Goal: Transaction & Acquisition: Purchase product/service

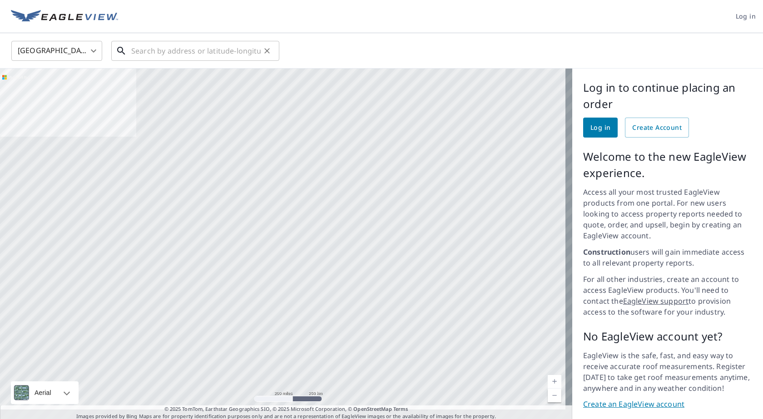
click at [141, 53] on input "text" at bounding box center [195, 50] width 129 height 25
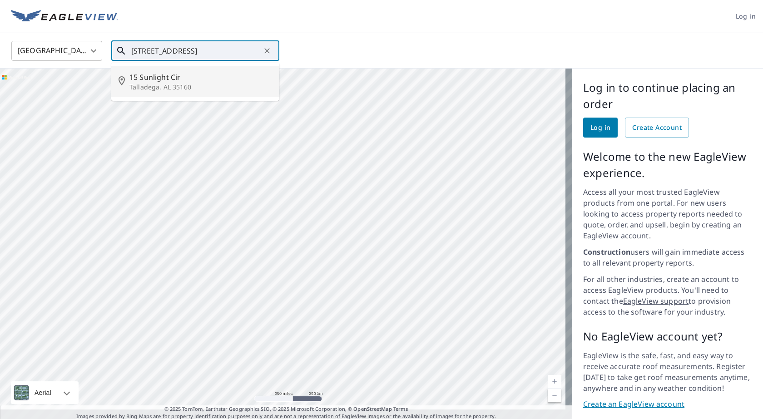
click at [158, 87] on p "Talladega, AL 35160" at bounding box center [200, 87] width 143 height 9
type input "[STREET_ADDRESS]"
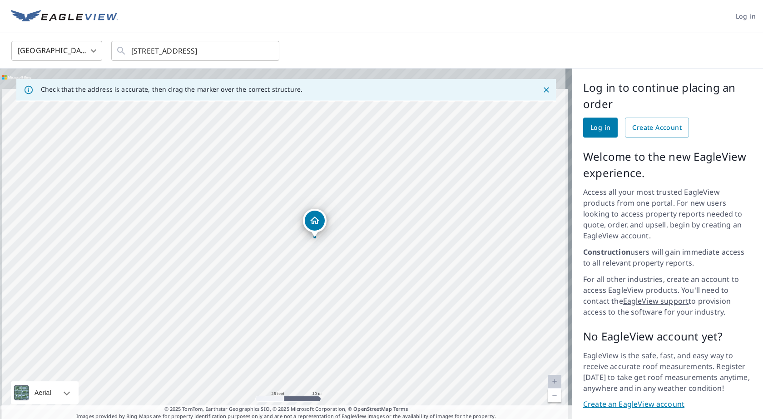
drag, startPoint x: 295, startPoint y: 217, endPoint x: 308, endPoint y: 300, distance: 83.5
click at [308, 300] on div "[STREET_ADDRESS]" at bounding box center [286, 245] width 572 height 352
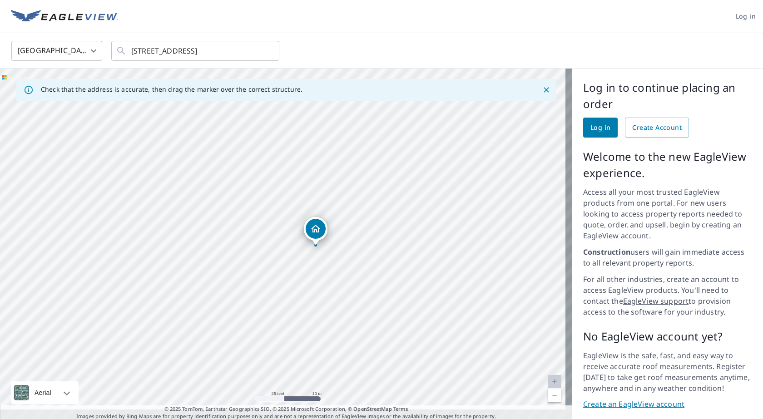
click at [594, 128] on span "Log in" at bounding box center [600, 127] width 20 height 11
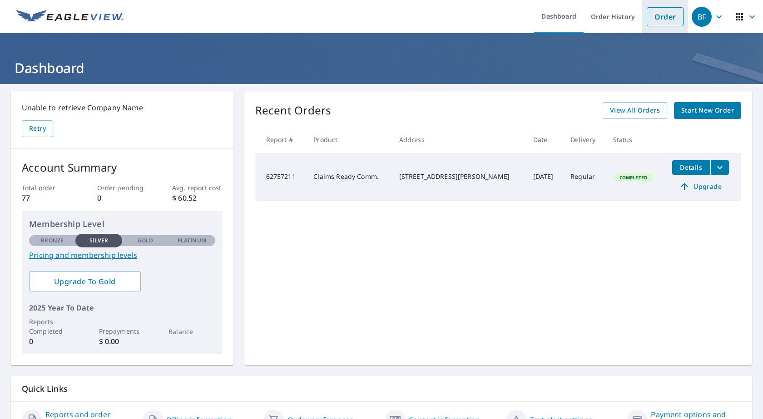
click at [653, 19] on link "Order" at bounding box center [664, 16] width 37 height 19
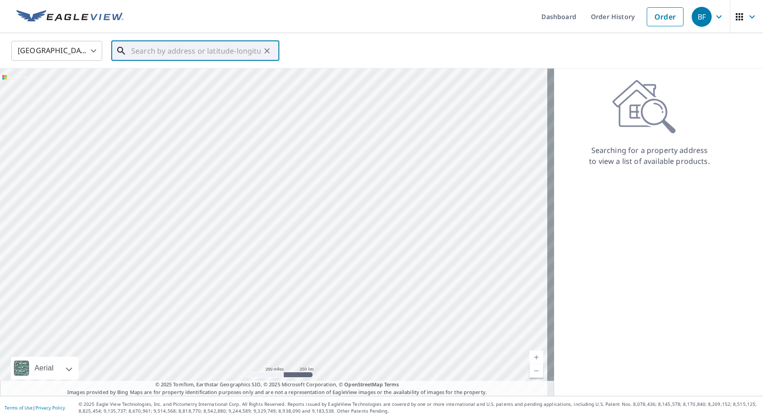
click at [134, 54] on input "text" at bounding box center [195, 50] width 129 height 25
click at [174, 84] on p "Talladega, AL 35160" at bounding box center [200, 87] width 143 height 9
type input "[STREET_ADDRESS]"
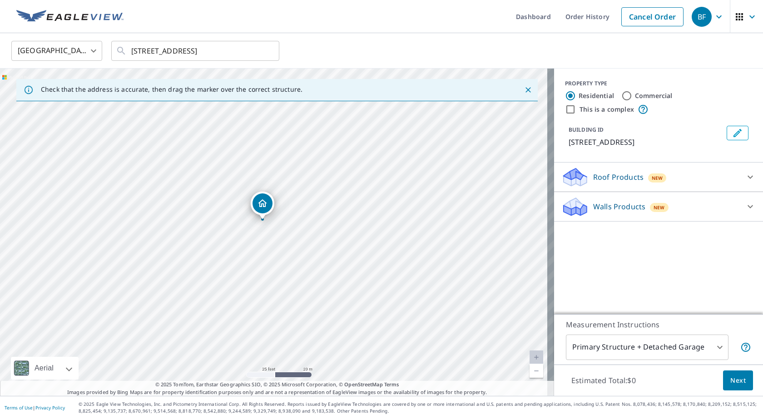
click at [731, 379] on span "Next" at bounding box center [737, 380] width 15 height 11
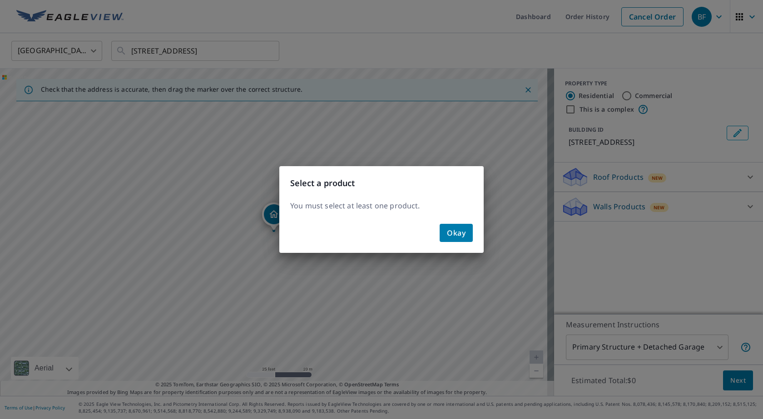
click at [458, 233] on span "Okay" at bounding box center [456, 232] width 19 height 13
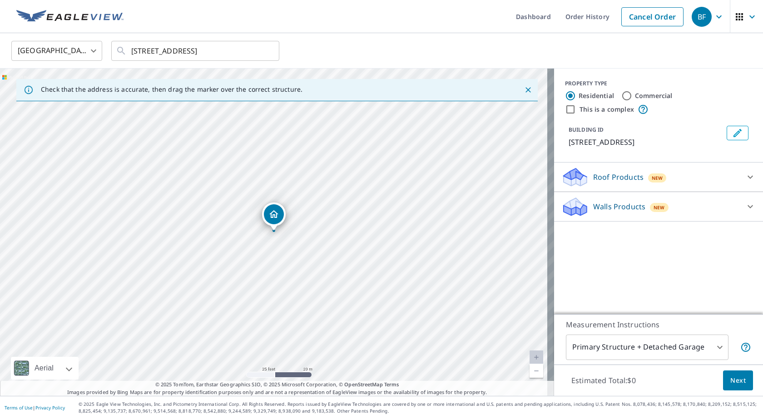
click at [714, 178] on div "Roof Products New" at bounding box center [650, 177] width 178 height 21
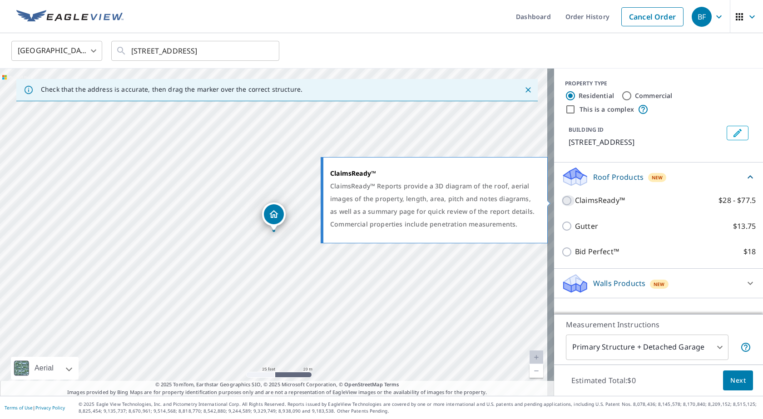
click at [561, 200] on input "ClaimsReady™ $28 - $77.5" at bounding box center [568, 200] width 14 height 11
checkbox input "true"
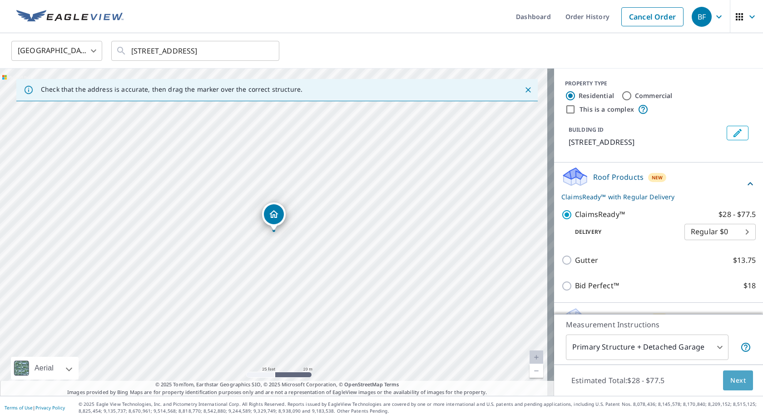
click at [730, 381] on span "Next" at bounding box center [737, 380] width 15 height 11
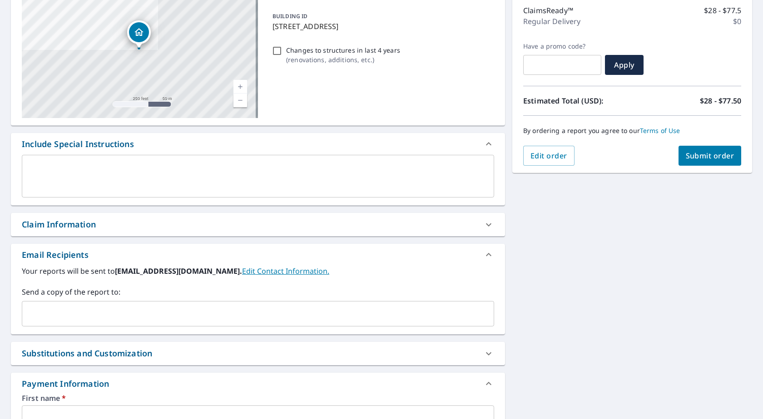
scroll to position [136, 0]
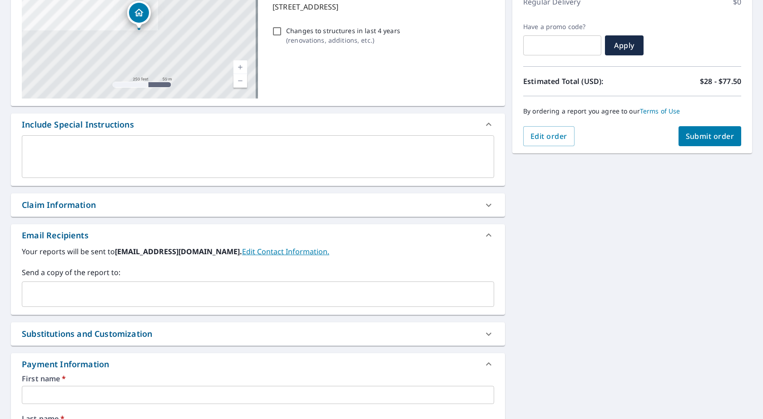
click at [89, 293] on input "text" at bounding box center [251, 294] width 450 height 17
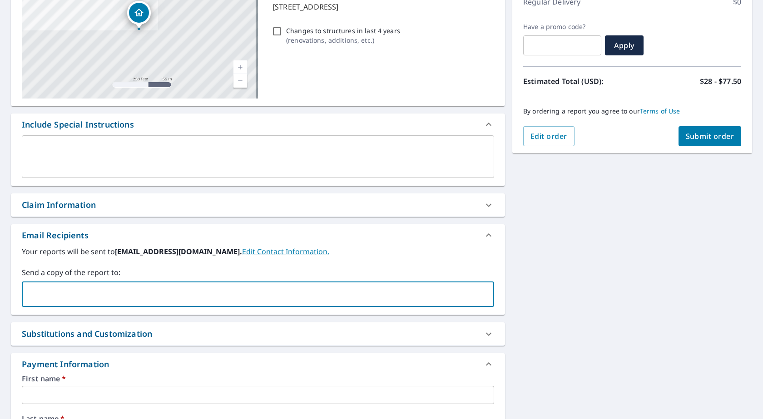
type input "bfrasure@eversadj.com"
type input "Charles"
type input "Frasure"
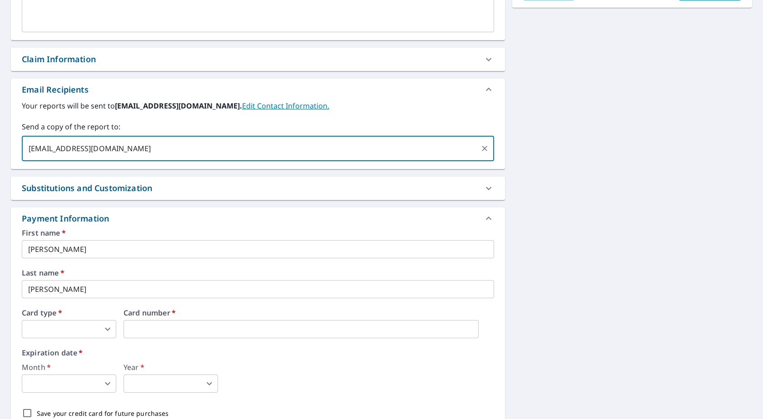
scroll to position [352, 0]
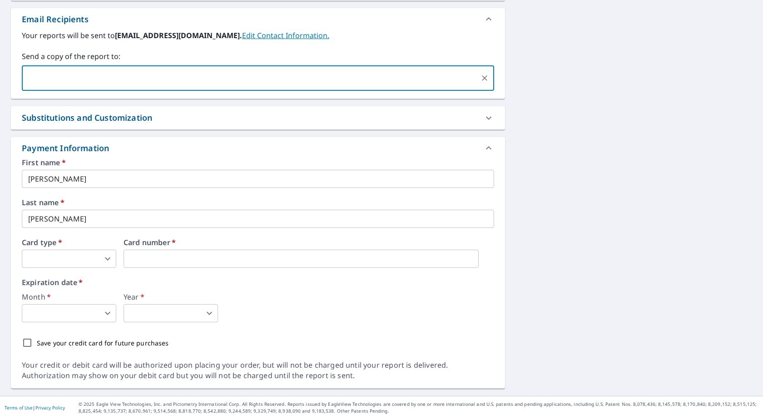
click at [108, 259] on body "BF BF Dashboard Order History Cancel Order BF Dashboard / Finalize Order Finali…" at bounding box center [381, 209] width 763 height 419
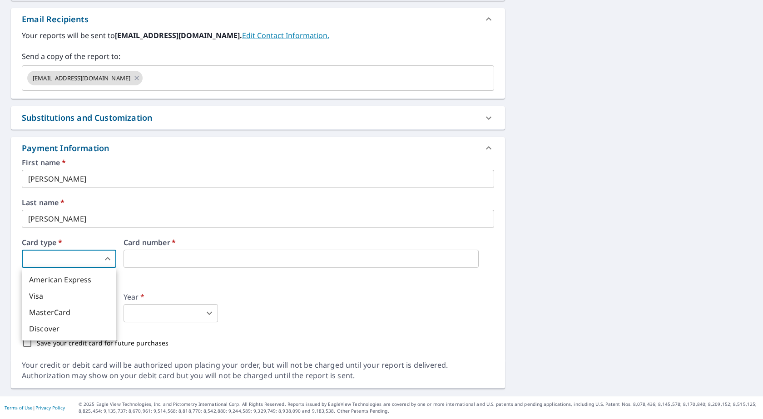
click at [72, 312] on li "MasterCard" at bounding box center [69, 312] width 94 height 16
type input "3"
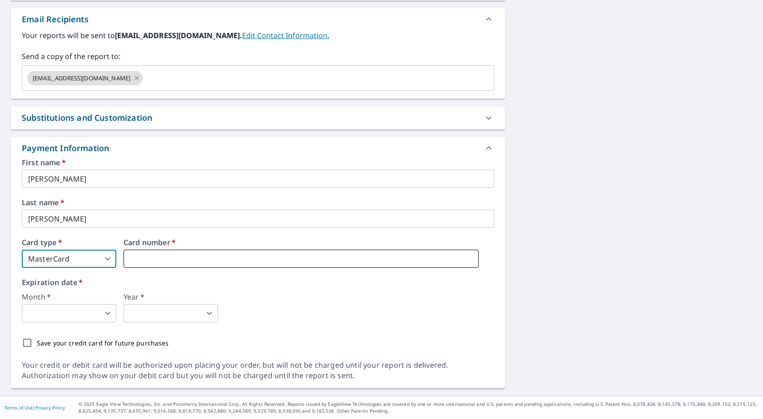
click at [138, 253] on iframe at bounding box center [300, 259] width 355 height 18
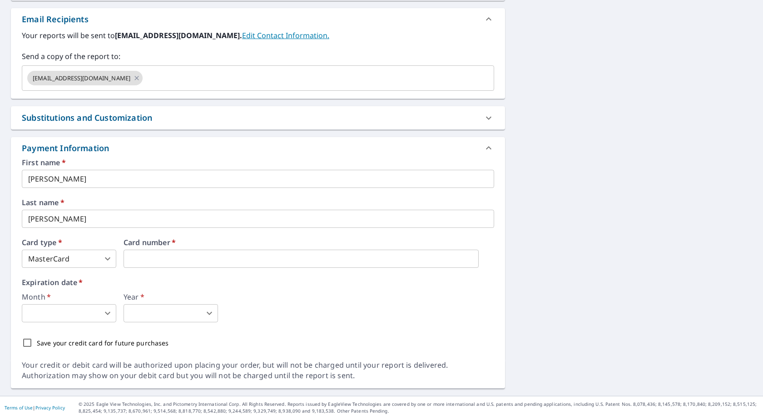
click at [108, 314] on body "BF BF Dashboard Order History Cancel Order BF Dashboard / Finalize Order Finali…" at bounding box center [381, 209] width 763 height 419
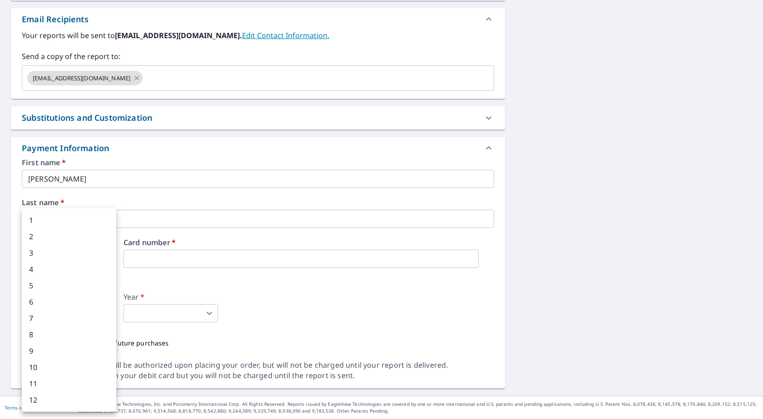
click at [40, 323] on li "7" at bounding box center [69, 318] width 94 height 16
type input "7"
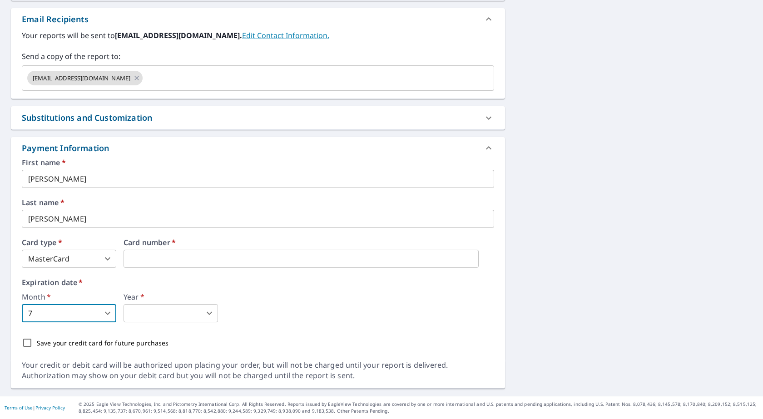
click at [209, 317] on body "BF BF Dashboard Order History Cancel Order BF Dashboard / Finalize Order Finali…" at bounding box center [381, 209] width 763 height 419
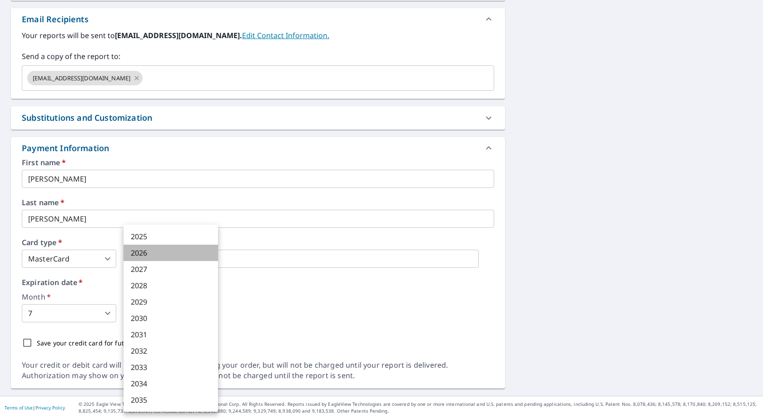
click at [148, 253] on li "2026" at bounding box center [170, 253] width 94 height 16
type input "2026"
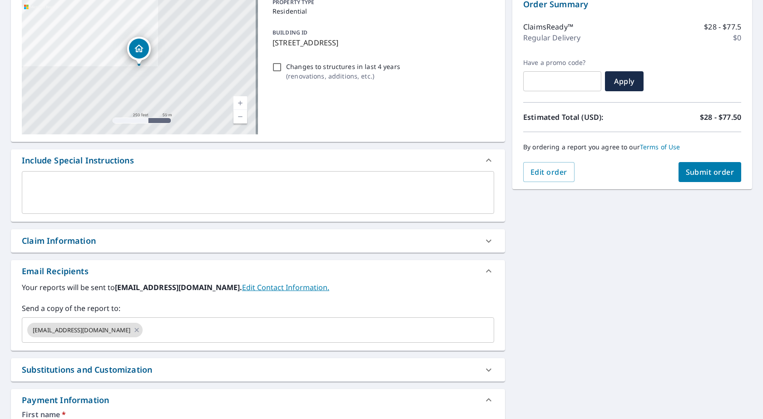
scroll to position [0, 0]
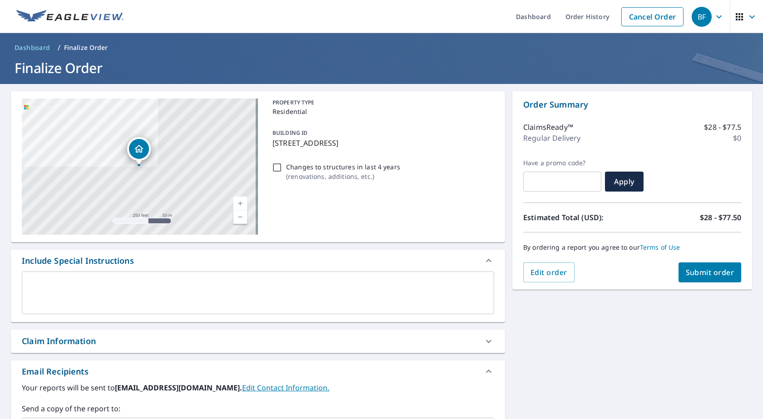
click at [685, 271] on span "Submit order" at bounding box center [709, 272] width 49 height 10
